Goal: Check status

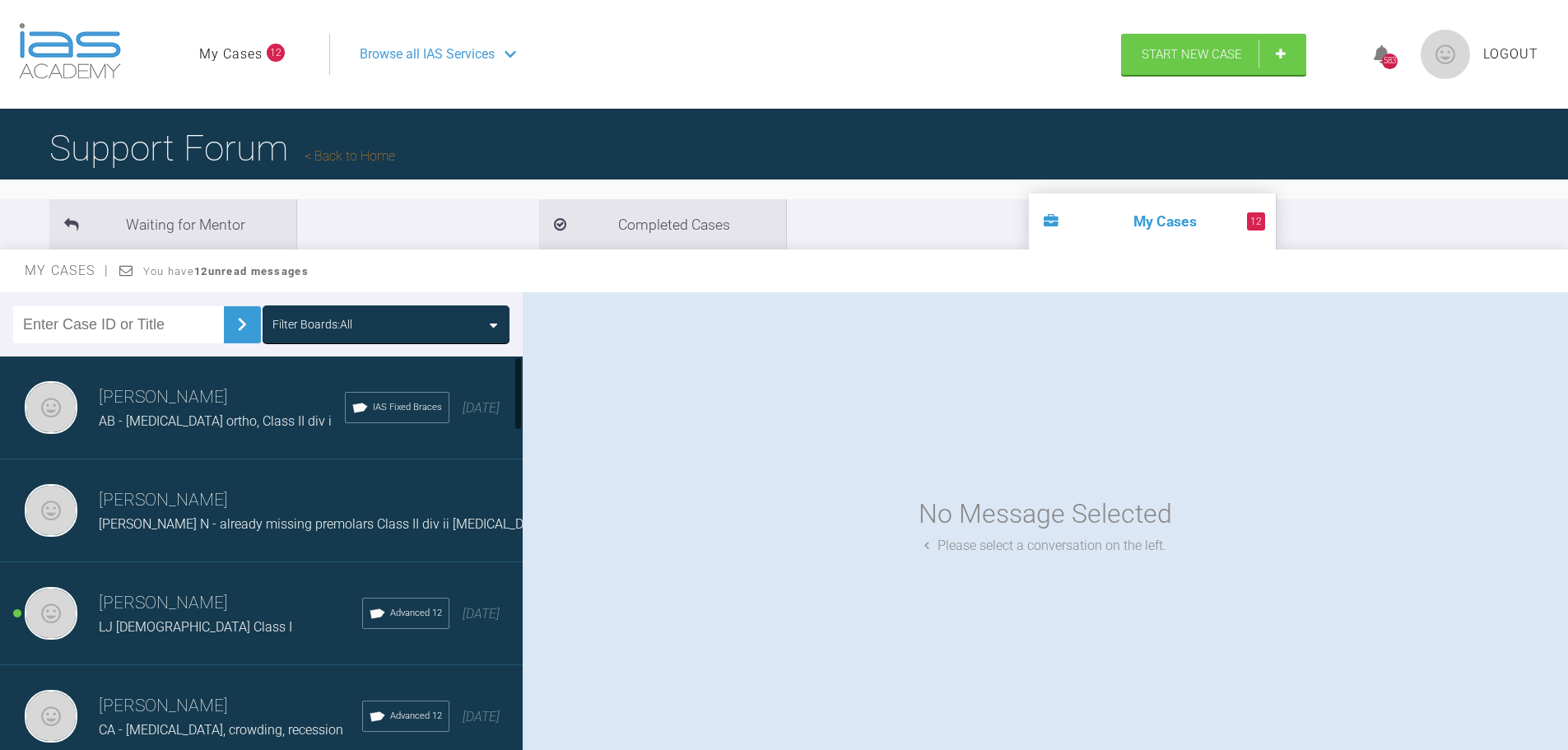
click at [273, 524] on span "[PERSON_NAME] N - already missing premolars Class II div ii [MEDICAL_DATA]" at bounding box center [325, 524] width 451 height 16
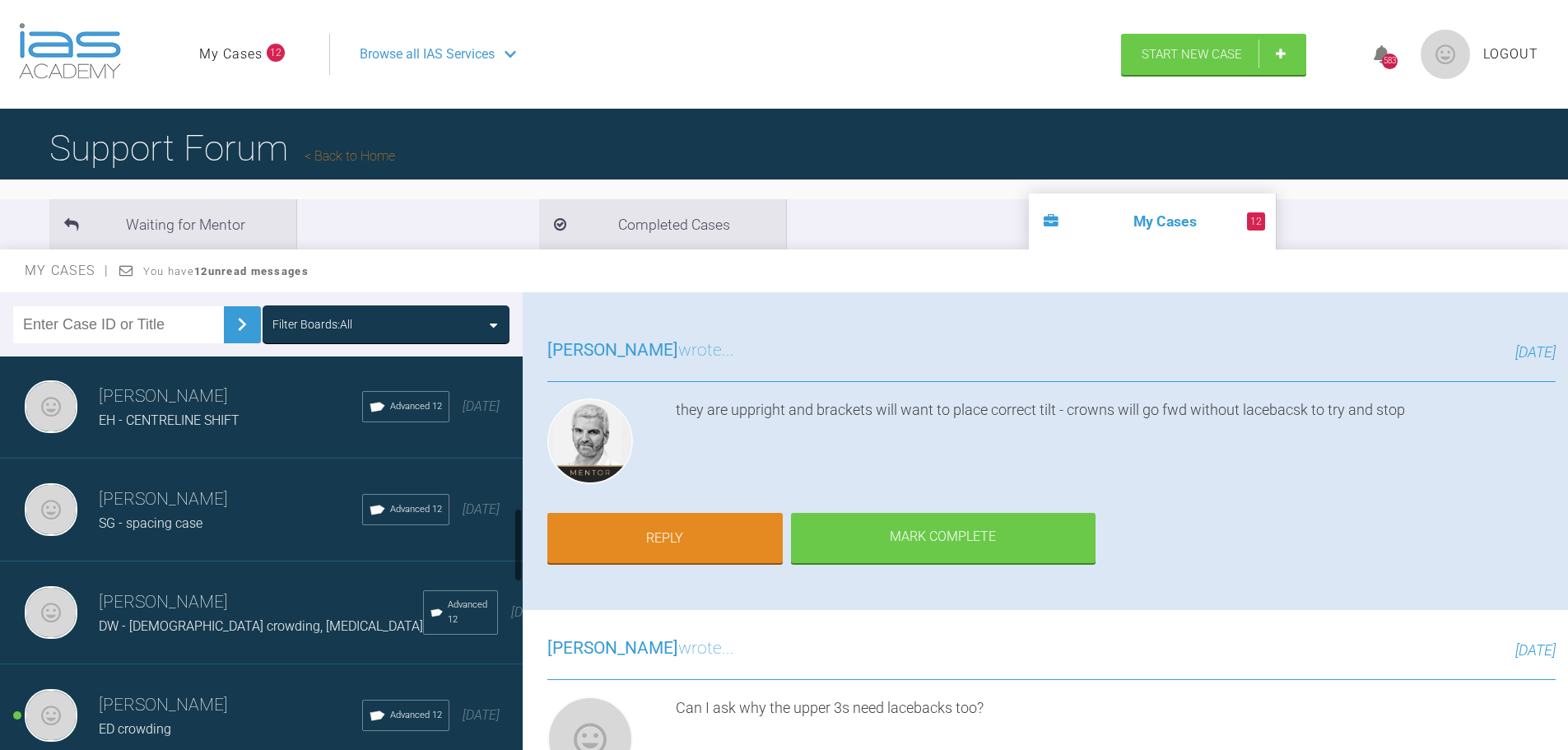
scroll to position [823, 0]
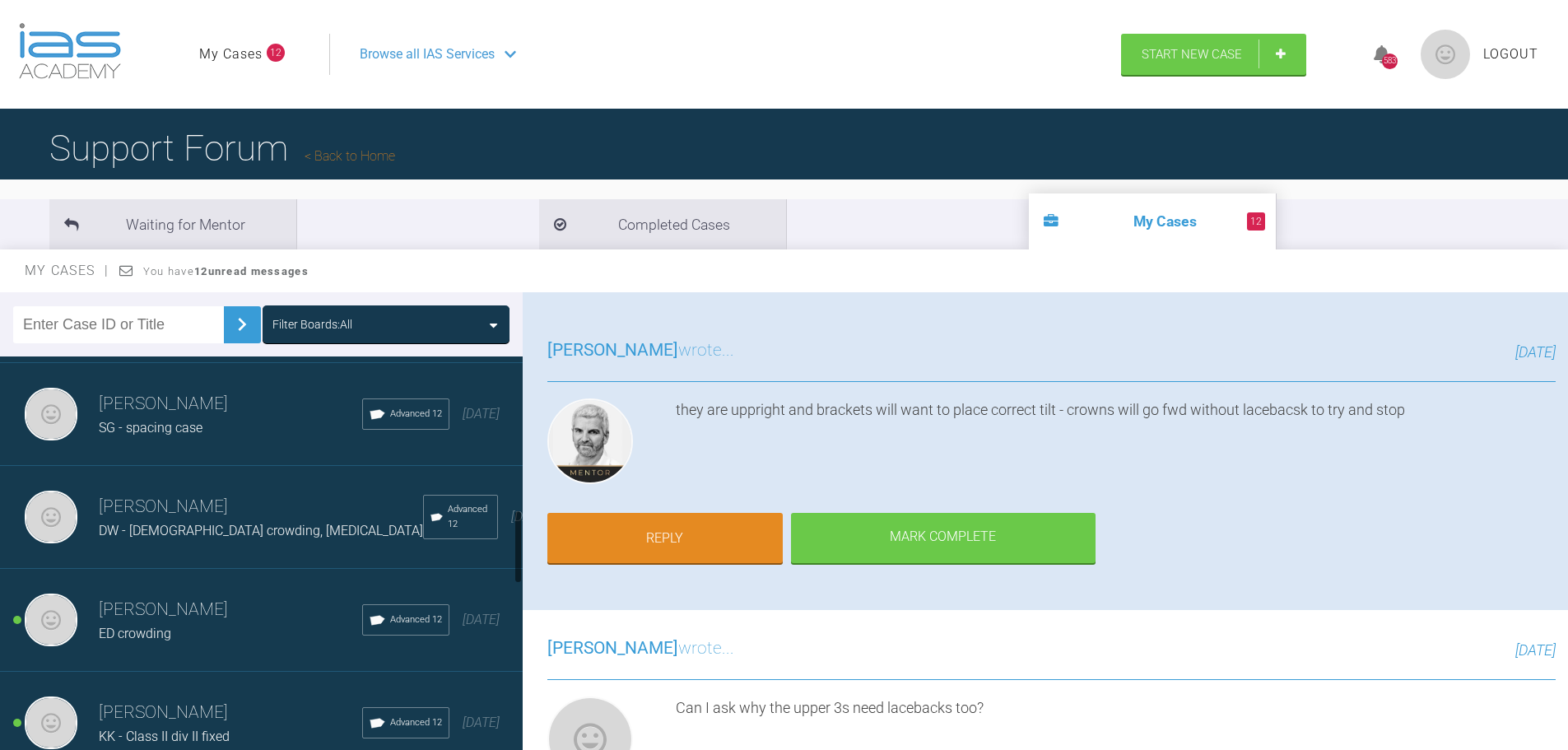
click at [191, 538] on span "DW - 14 yr old crowding, overbite" at bounding box center [261, 530] width 325 height 16
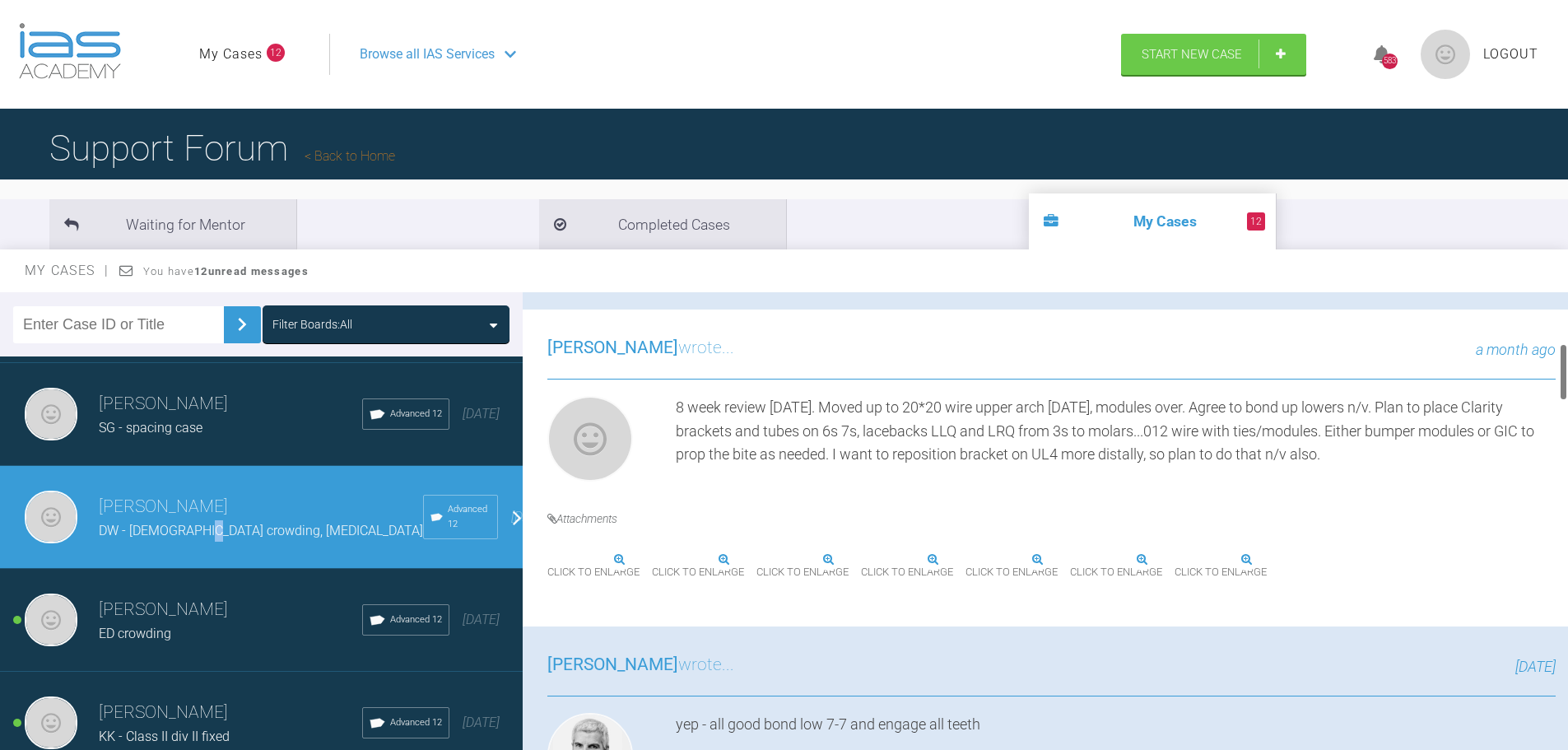
scroll to position [412, 0]
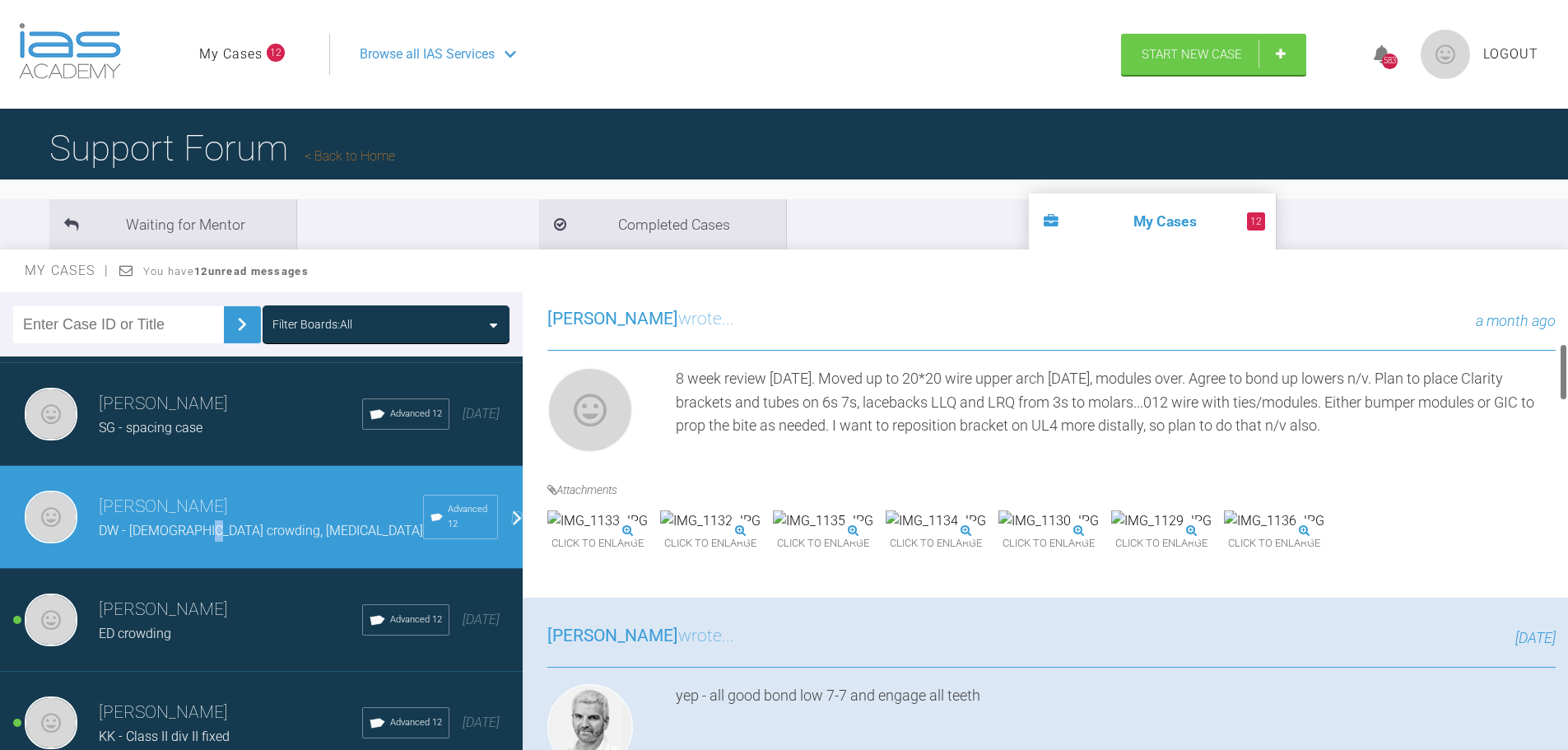
click at [873, 532] on img at bounding box center [823, 520] width 101 height 21
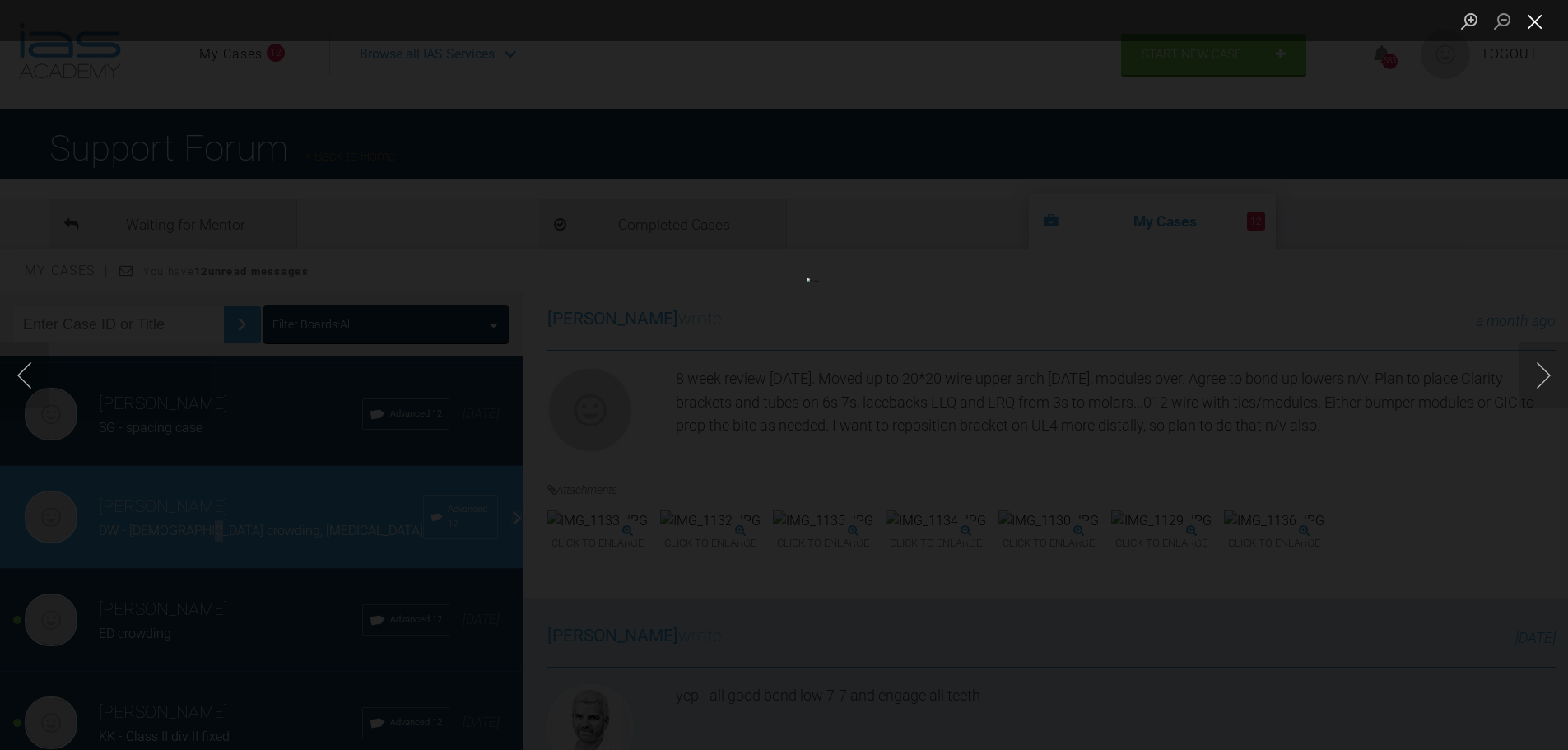
click at [1528, 28] on button "Close lightbox" at bounding box center [1535, 20] width 33 height 28
